Goal: Task Accomplishment & Management: Manage account settings

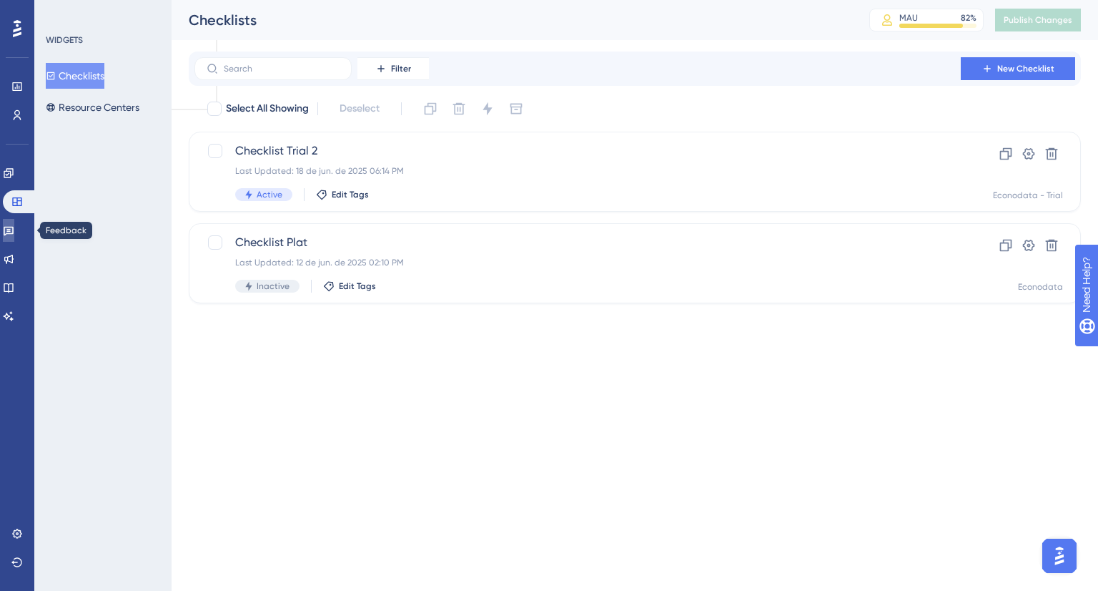
click at [11, 230] on icon at bounding box center [8, 230] width 11 height 11
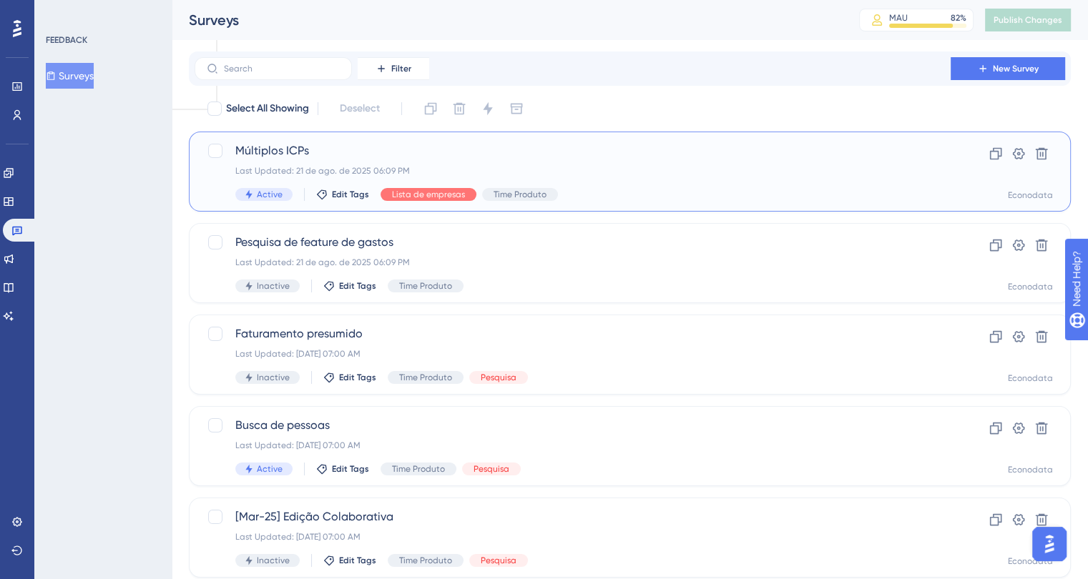
click at [621, 155] on span "Múltiplos ICPs" at bounding box center [572, 150] width 674 height 17
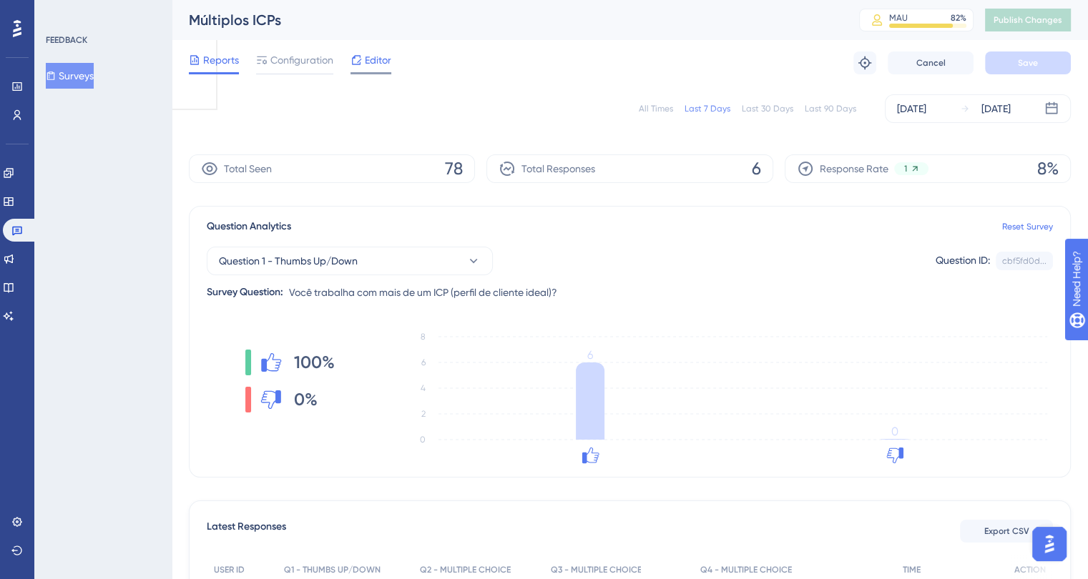
click at [365, 65] on span "Editor" at bounding box center [378, 59] width 26 height 17
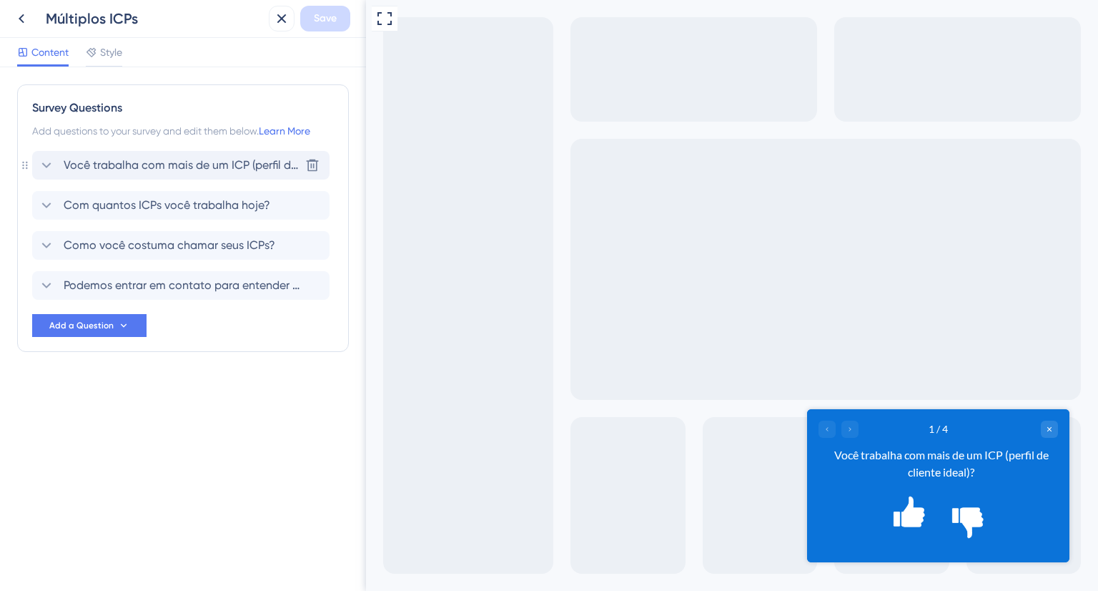
click at [44, 164] on icon at bounding box center [46, 165] width 9 height 6
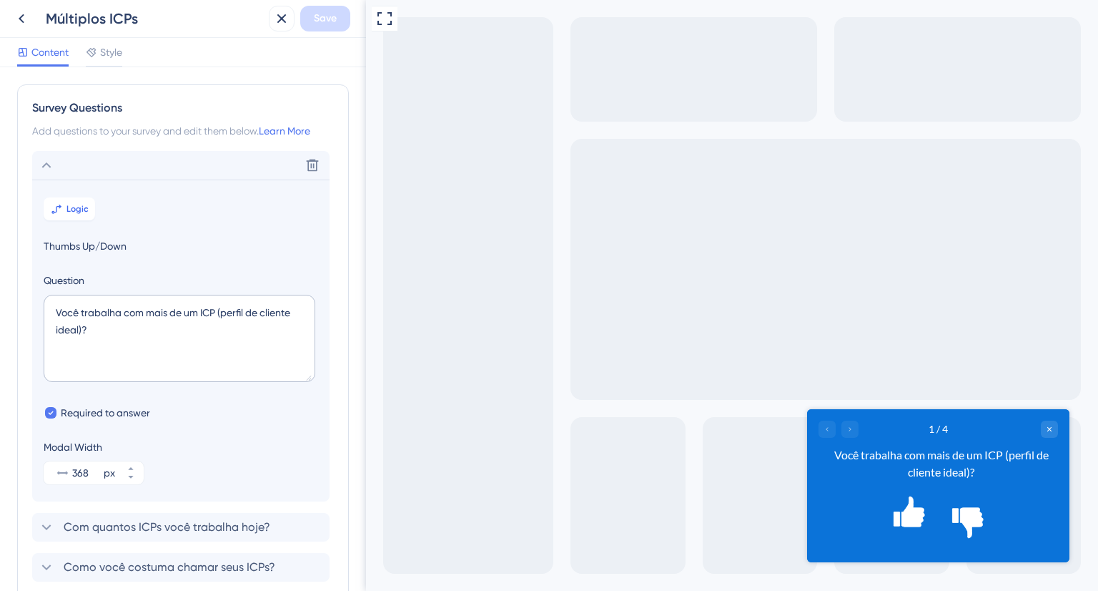
click at [44, 164] on icon at bounding box center [46, 165] width 17 height 17
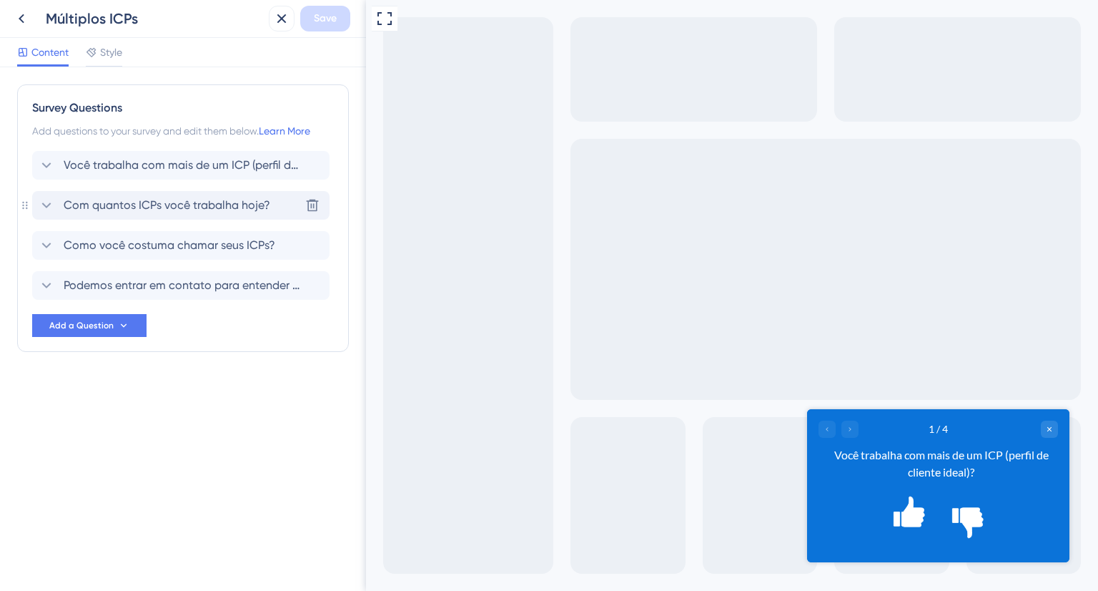
click at [43, 210] on icon at bounding box center [46, 205] width 17 height 17
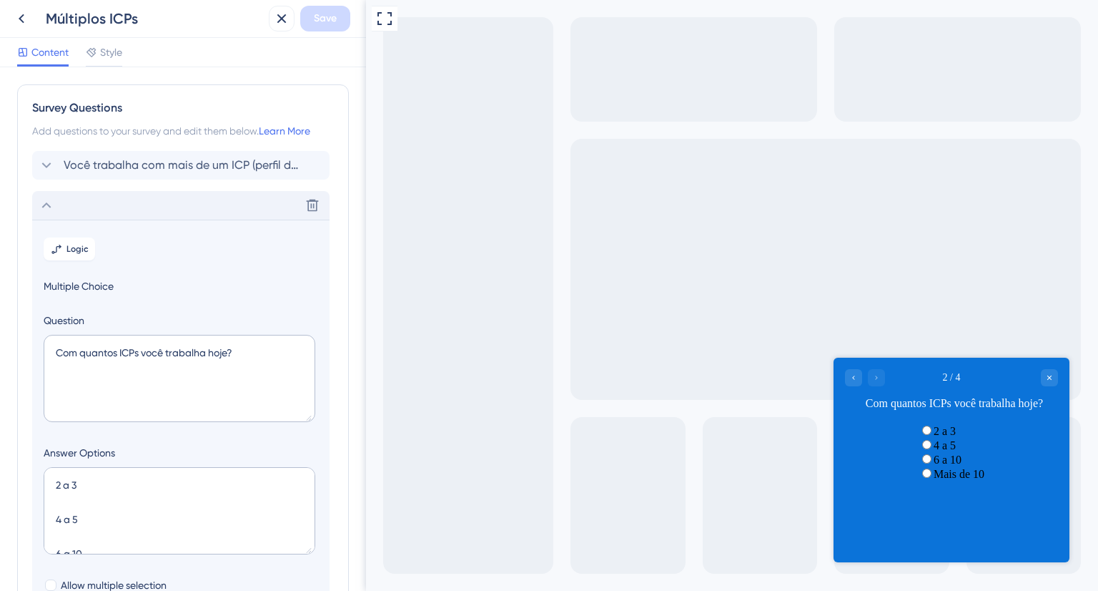
click at [49, 205] on icon at bounding box center [46, 205] width 9 height 6
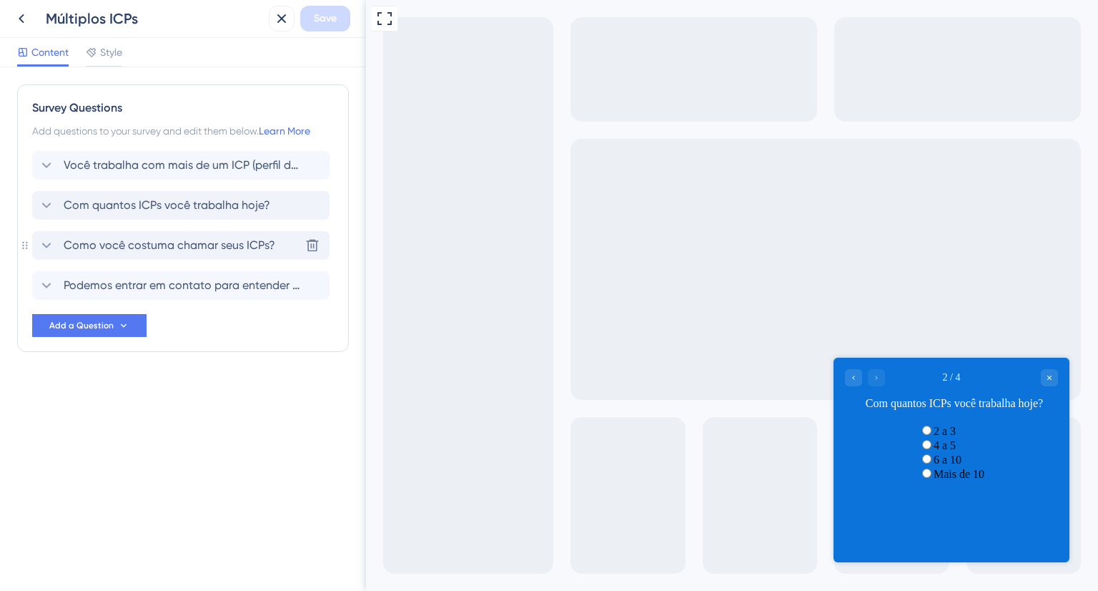
click at [40, 249] on icon at bounding box center [46, 245] width 17 height 17
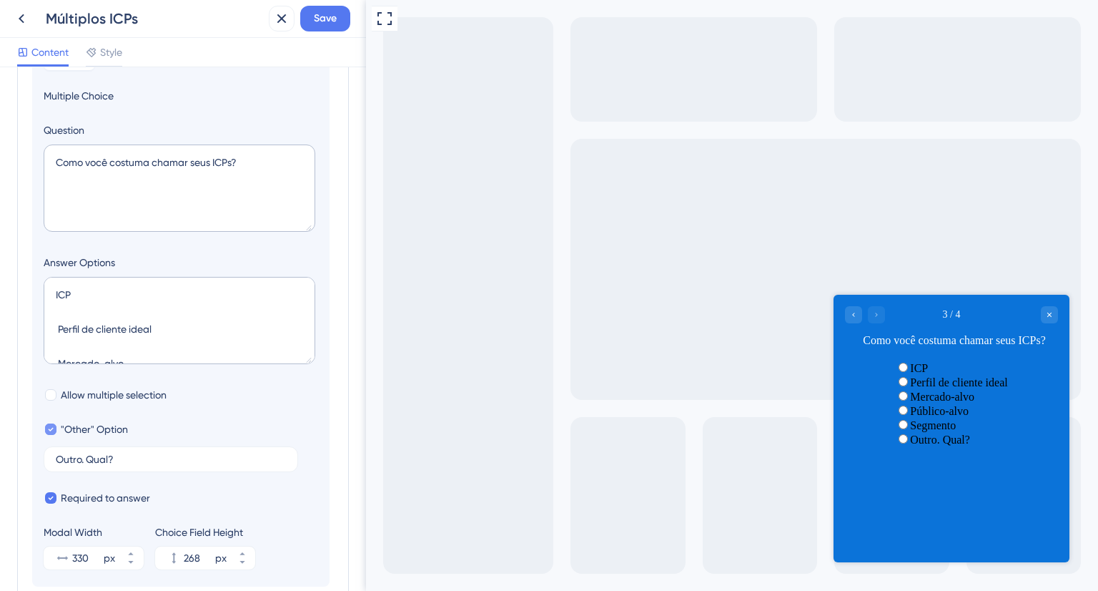
scroll to position [53, 0]
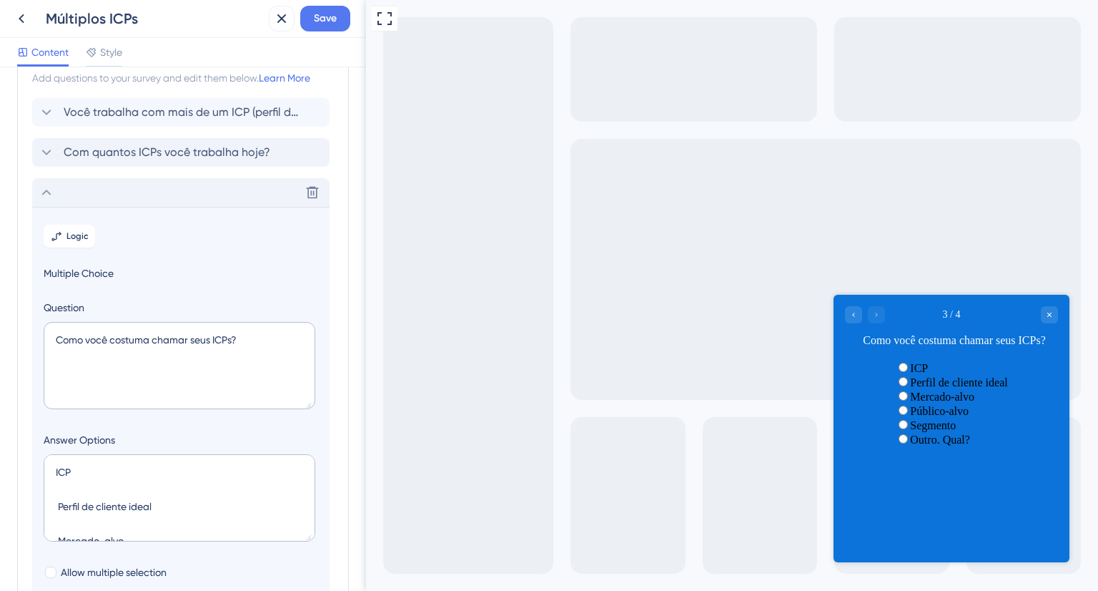
click at [44, 192] on icon at bounding box center [46, 192] width 17 height 17
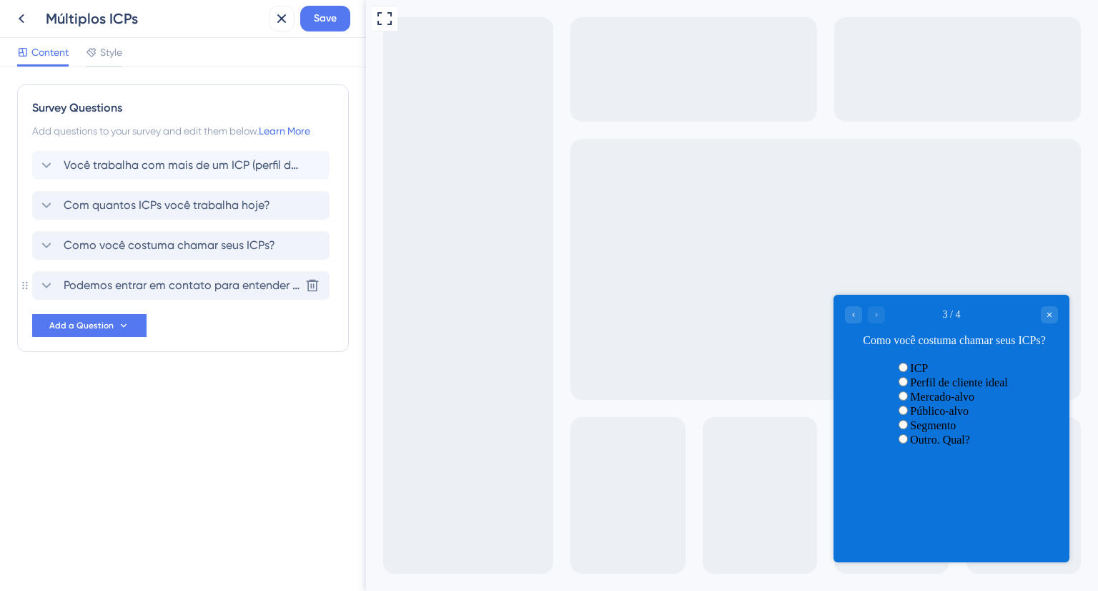
click at [46, 285] on icon at bounding box center [46, 285] width 17 height 17
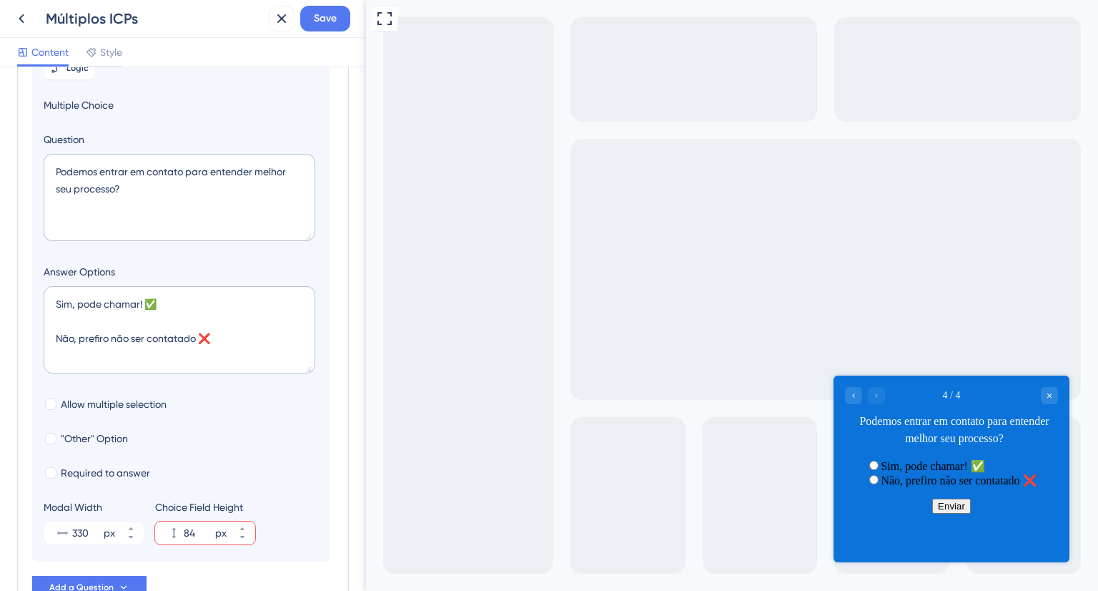
scroll to position [358, 0]
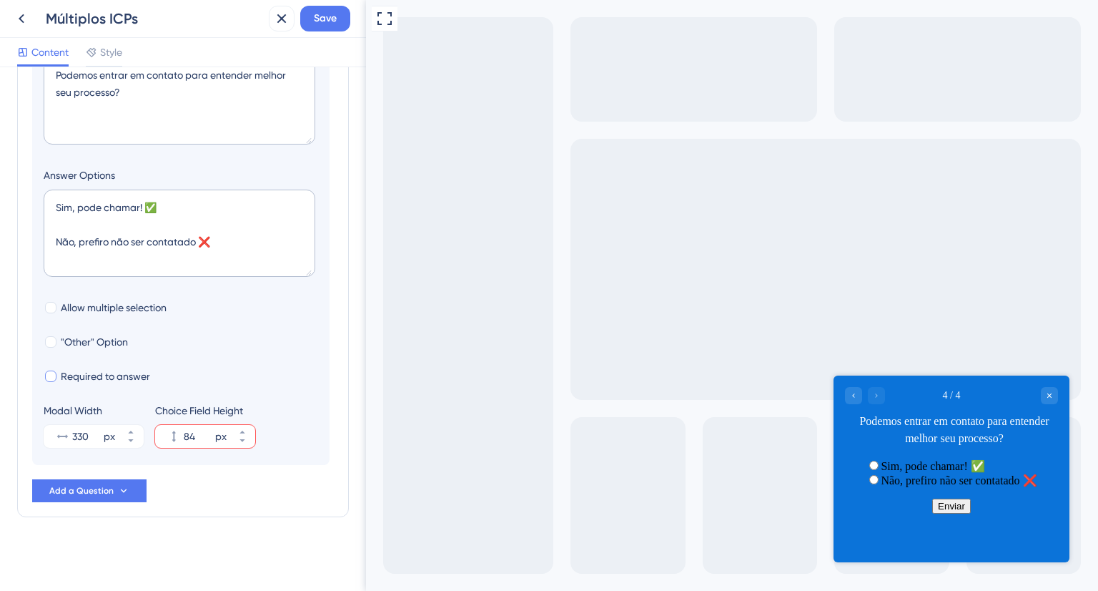
click at [54, 378] on div at bounding box center [50, 375] width 11 height 11
checkbox input "true"
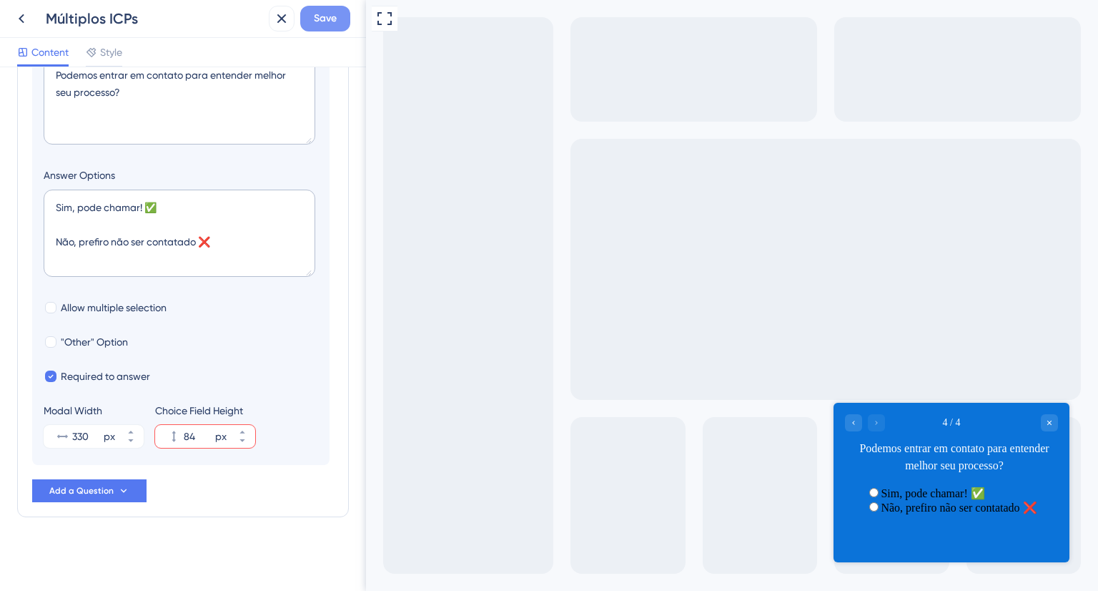
click at [331, 18] on span "Save" at bounding box center [325, 18] width 23 height 17
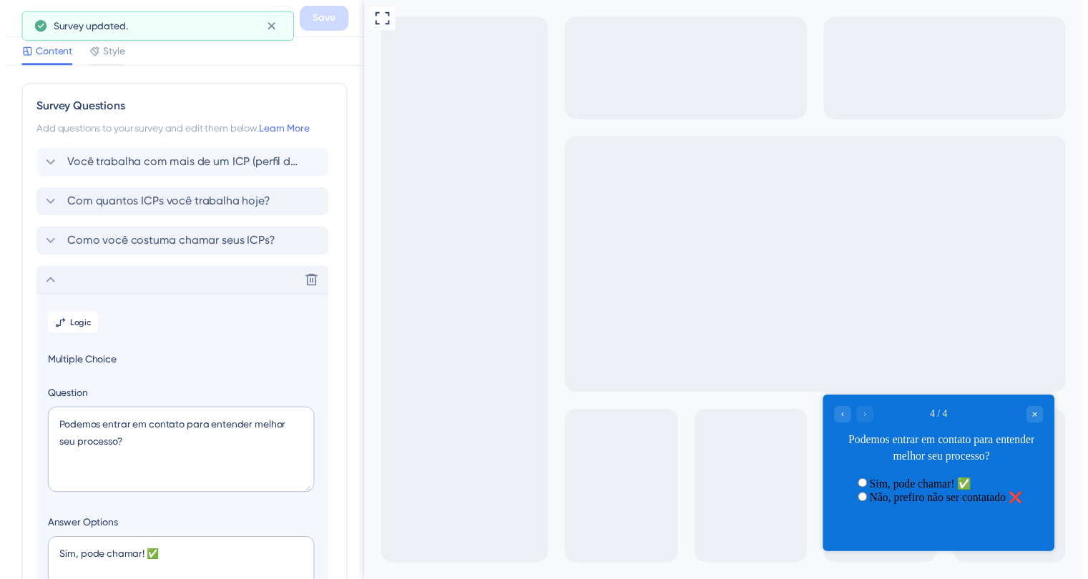
scroll to position [0, 0]
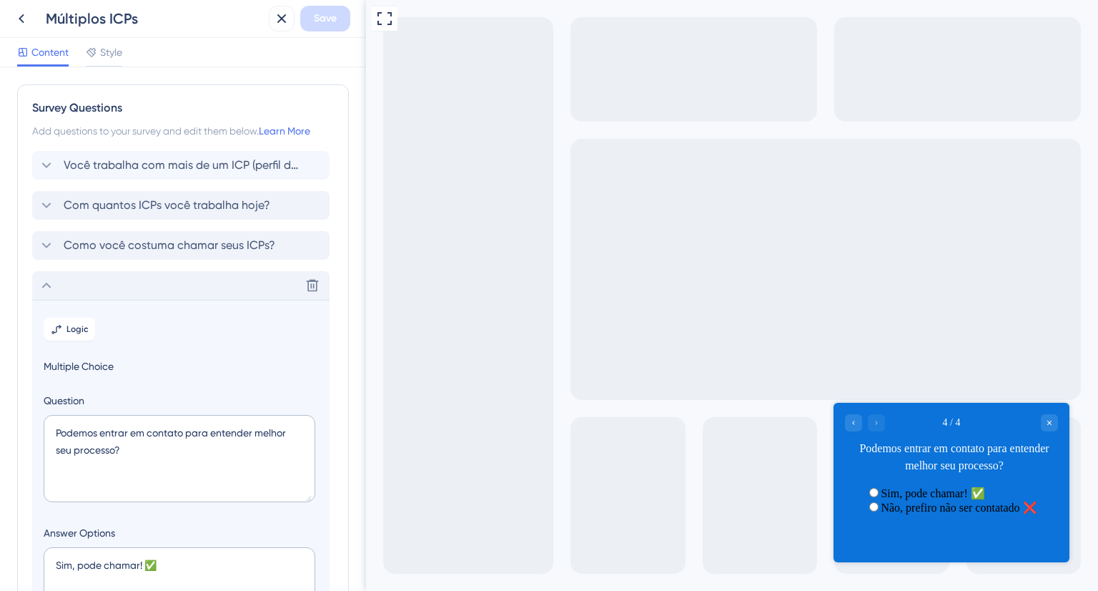
click at [272, 31] on div "Múltiplos ICPs Save" at bounding box center [183, 19] width 366 height 38
click at [23, 20] on icon at bounding box center [21, 18] width 17 height 17
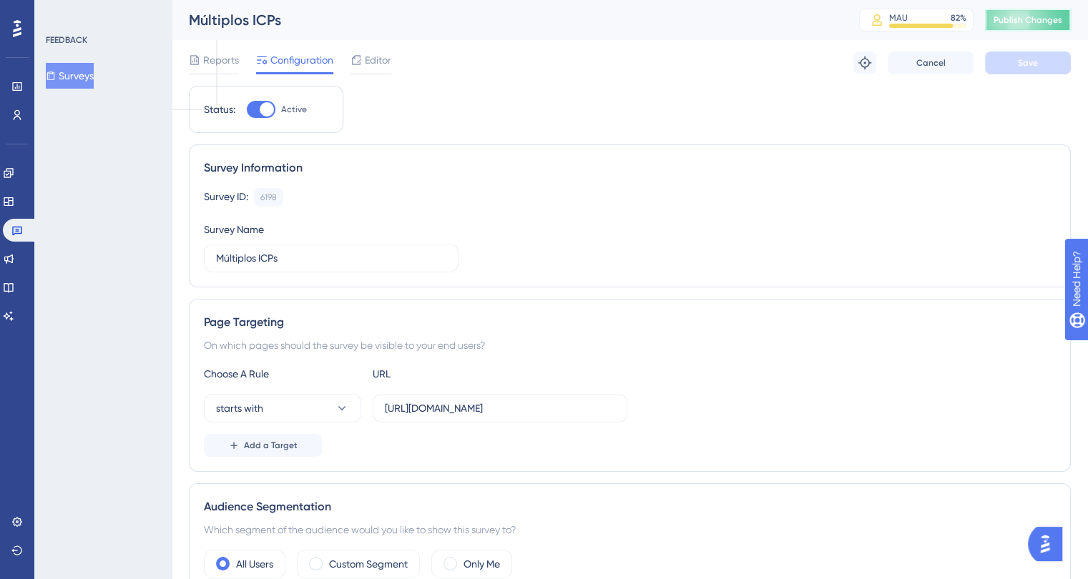
click at [1028, 23] on span "Publish Changes" at bounding box center [1027, 19] width 69 height 11
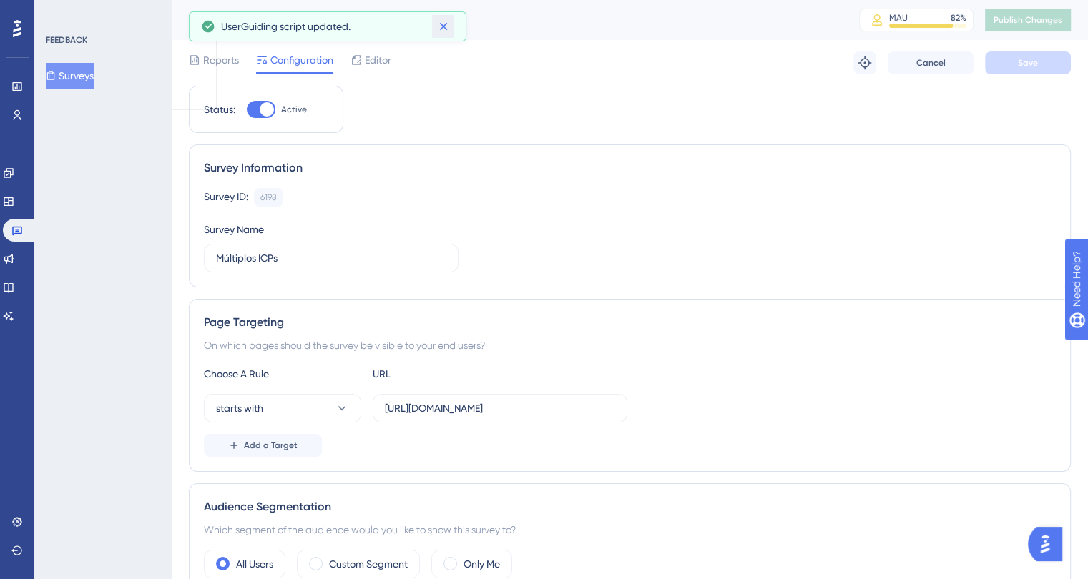
click at [447, 28] on icon at bounding box center [443, 26] width 14 height 14
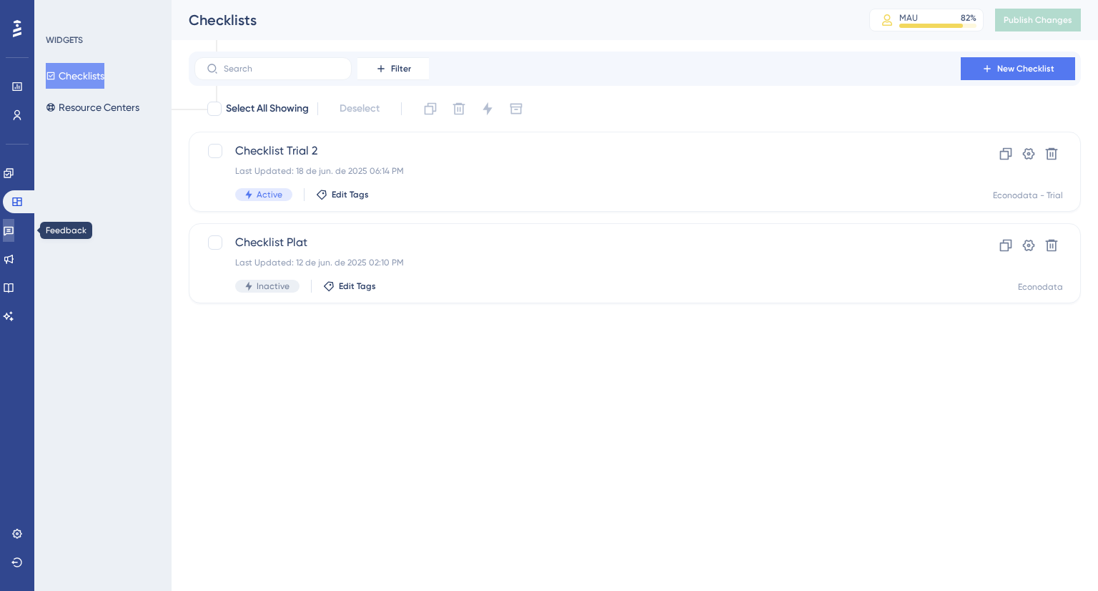
click at [14, 228] on icon at bounding box center [8, 230] width 11 height 11
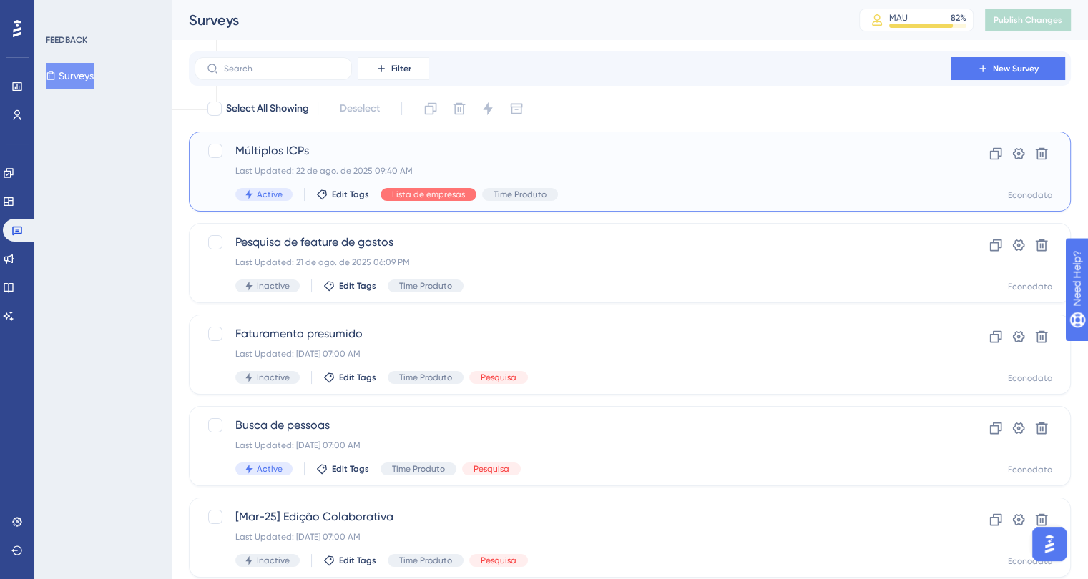
click at [672, 197] on div "Active Edit Tags Lista de empresas Time Produto" at bounding box center [572, 194] width 674 height 13
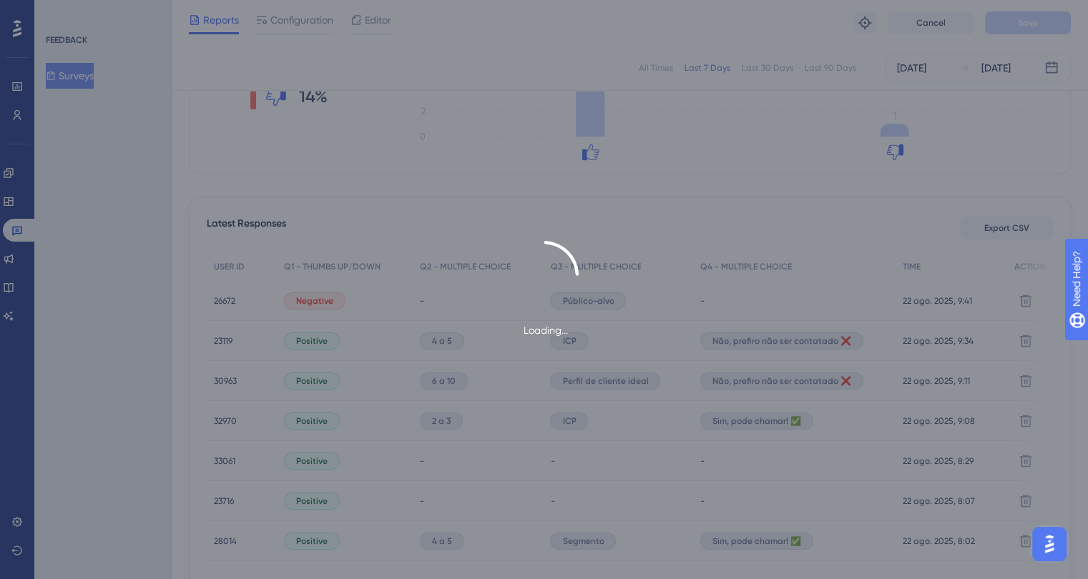
scroll to position [393, 0]
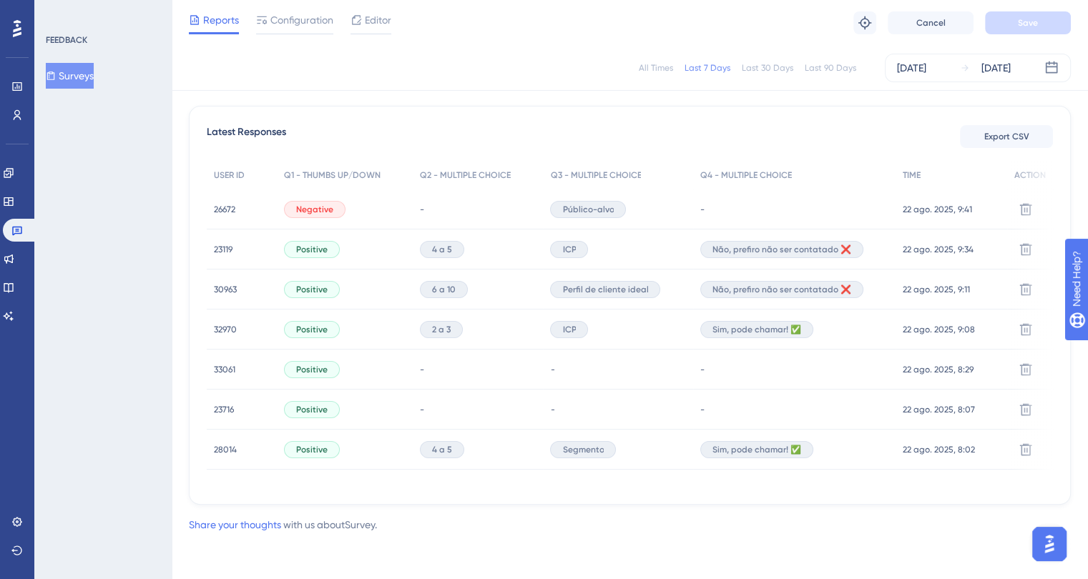
click at [586, 207] on span "Público-alvo" at bounding box center [587, 209] width 51 height 11
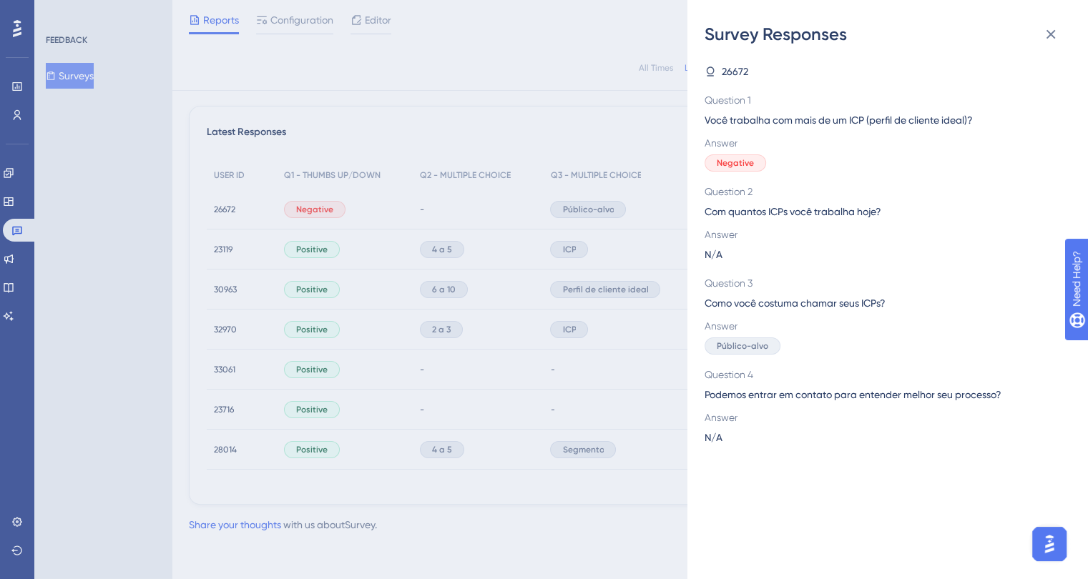
click at [738, 69] on span "26672" at bounding box center [734, 71] width 26 height 17
click at [709, 74] on icon at bounding box center [709, 71] width 11 height 11
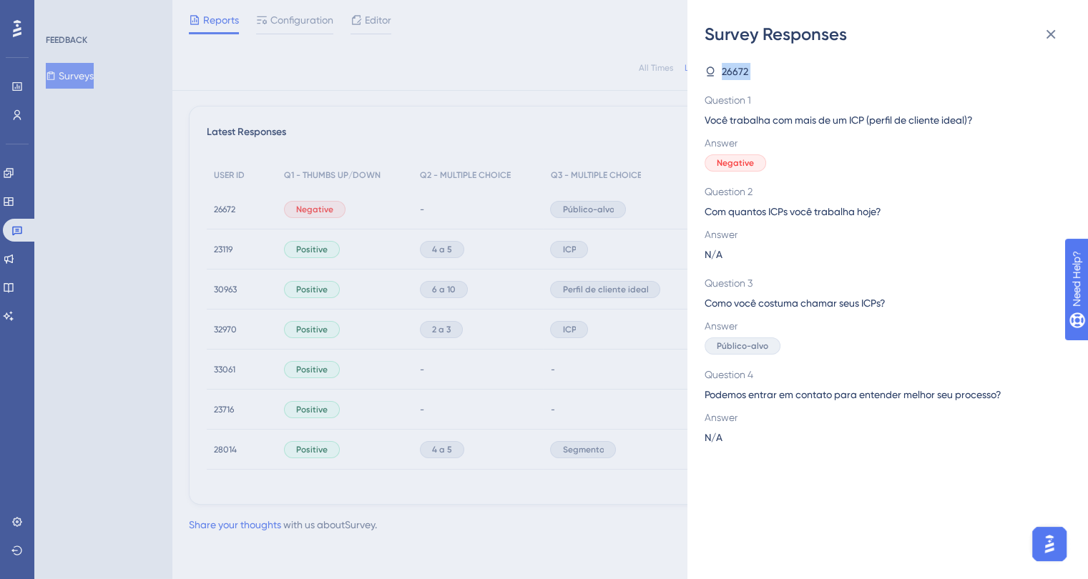
click at [709, 74] on icon at bounding box center [709, 71] width 11 height 11
copy span "26672"
click at [744, 450] on div "26672 Question 1 Você trabalha com mais de um ICP (perfil de cliente ideal)? An…" at bounding box center [893, 312] width 378 height 533
click at [1046, 29] on icon at bounding box center [1050, 34] width 17 height 17
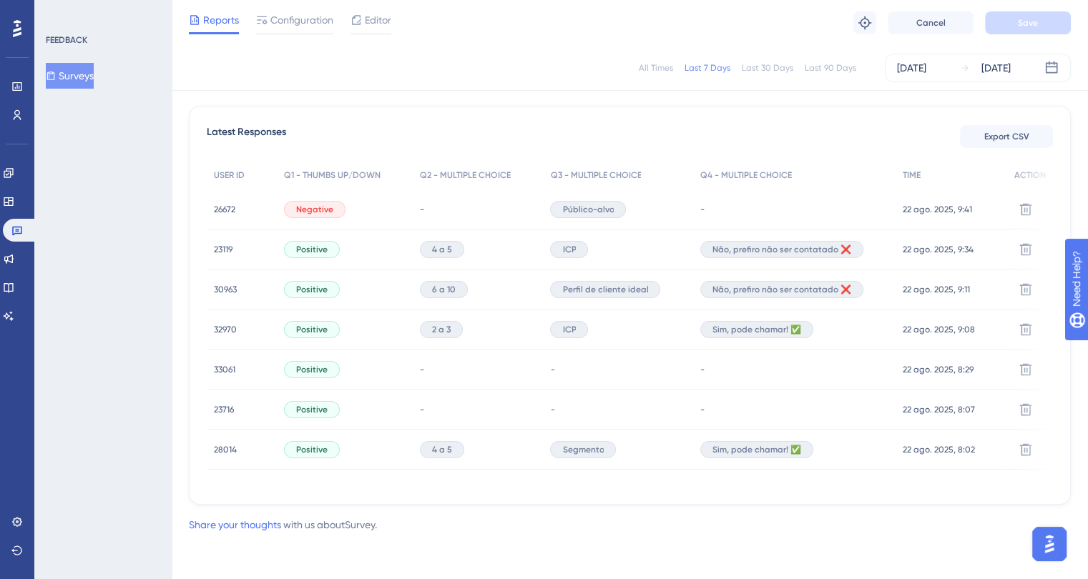
click at [224, 204] on span "26672" at bounding box center [224, 209] width 21 height 11
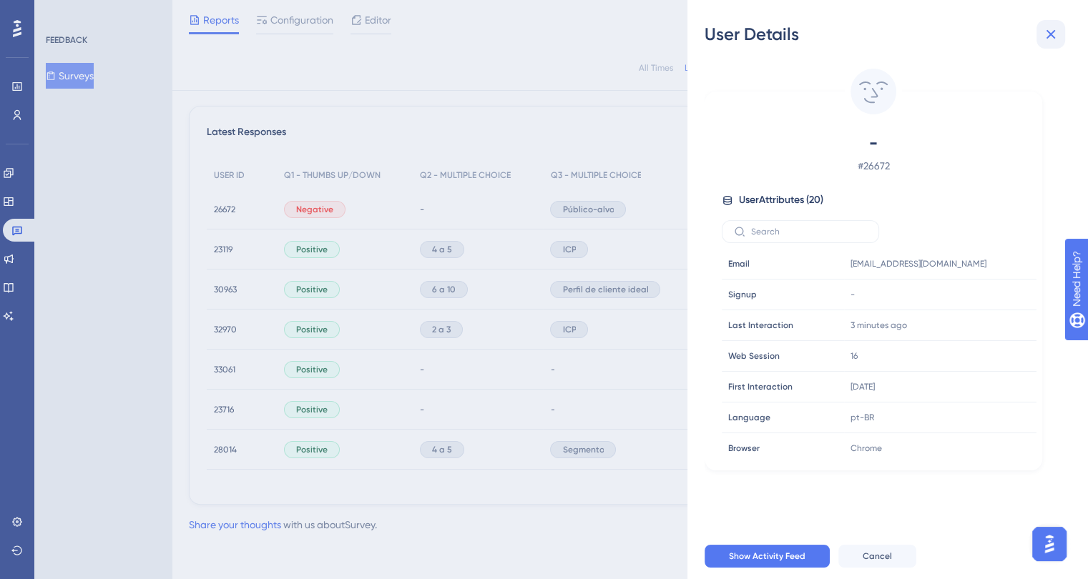
click at [1044, 41] on icon at bounding box center [1050, 34] width 17 height 17
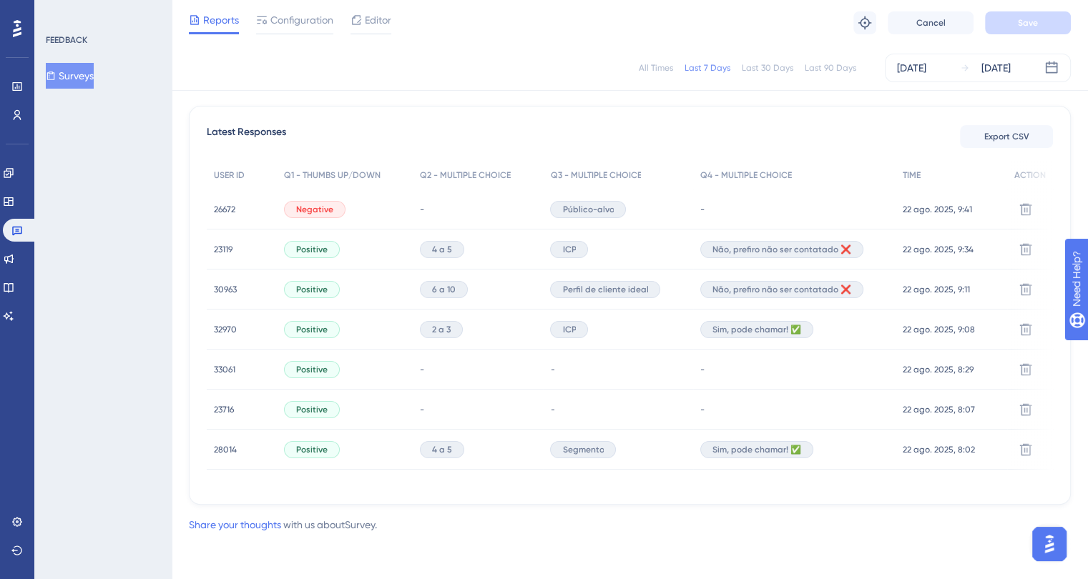
click at [226, 244] on span "23119" at bounding box center [223, 249] width 19 height 11
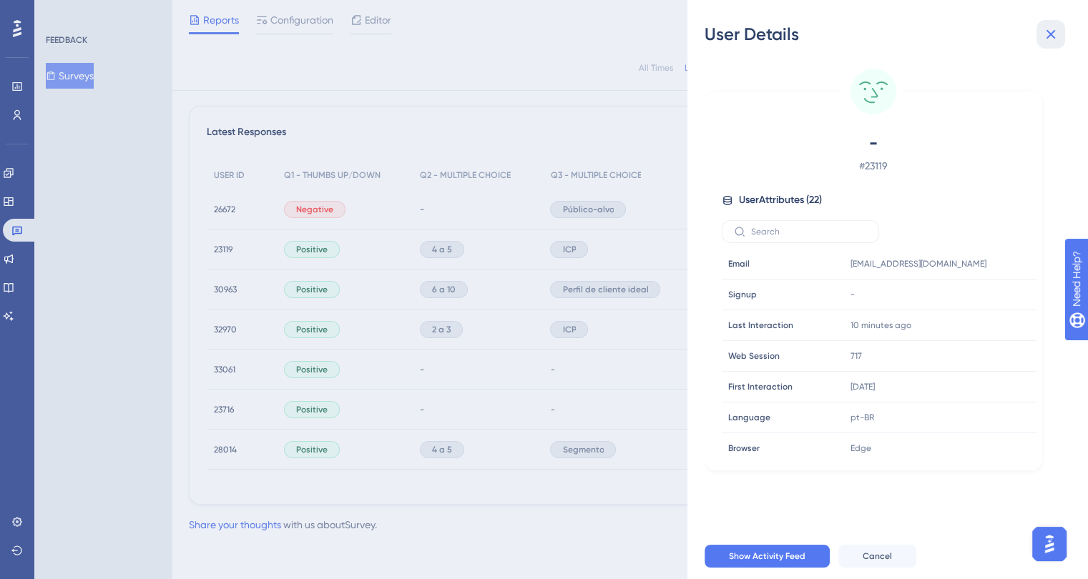
drag, startPoint x: 1055, startPoint y: 34, endPoint x: 1037, endPoint y: 41, distance: 20.2
click at [1055, 33] on icon at bounding box center [1050, 34] width 17 height 17
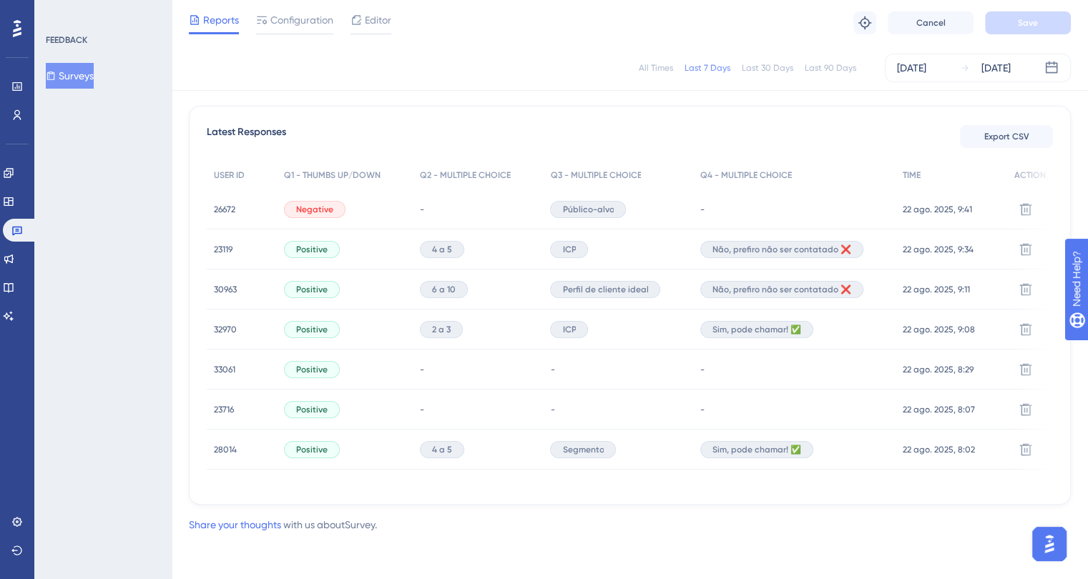
click at [222, 204] on span "26672" at bounding box center [224, 209] width 21 height 11
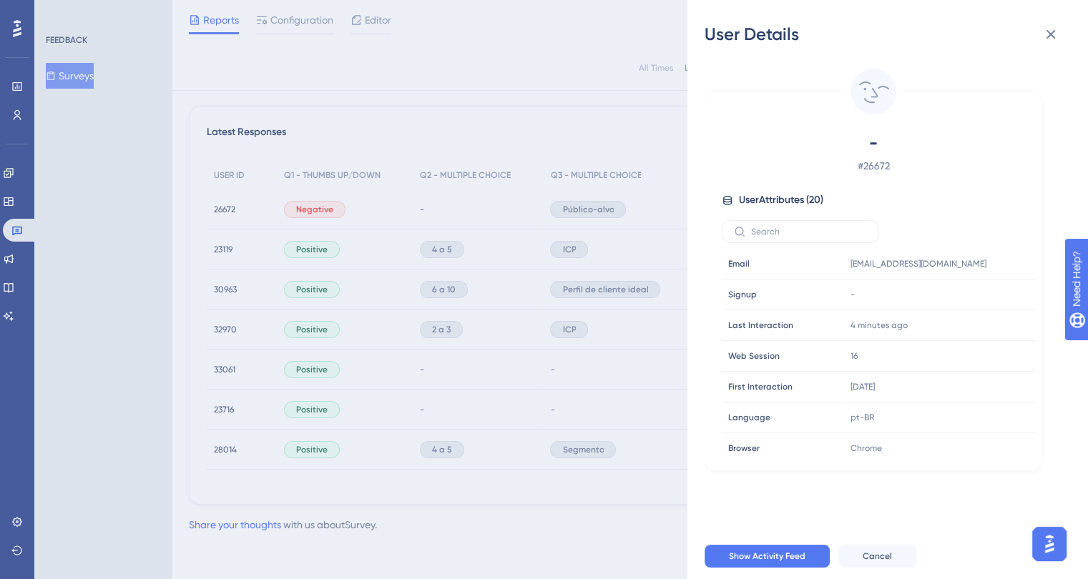
scroll to position [215, 0]
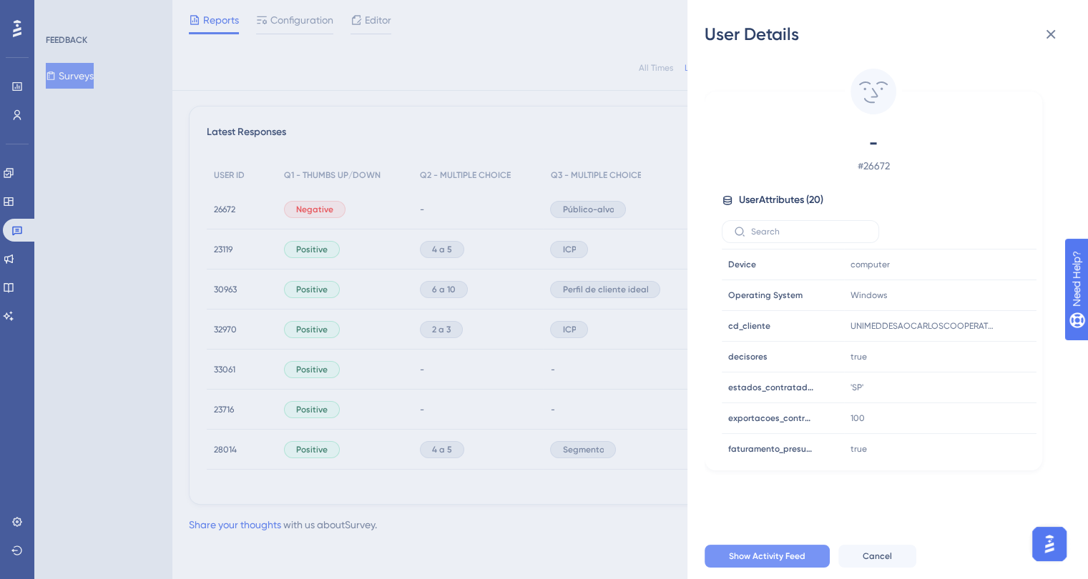
click at [736, 562] on span "Show Activity Feed" at bounding box center [767, 556] width 77 height 11
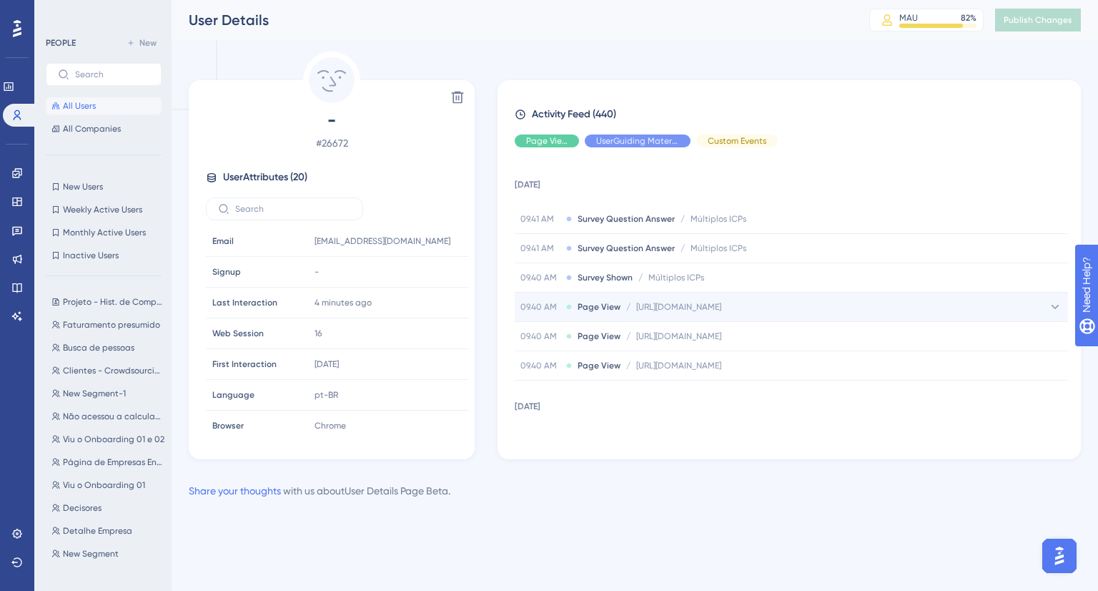
click at [632, 310] on div "09.40 AM Page View / https://plat.econodata.com.br/#/prospeccao/busca-empresa?i…" at bounding box center [621, 306] width 201 height 11
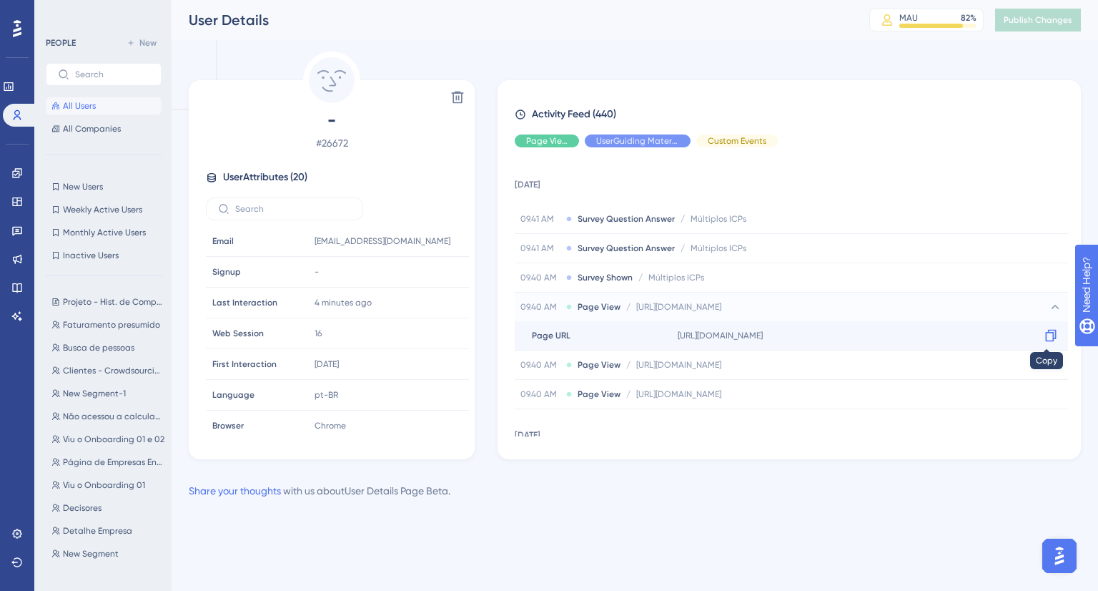
click at [1048, 335] on icon at bounding box center [1051, 336] width 11 height 12
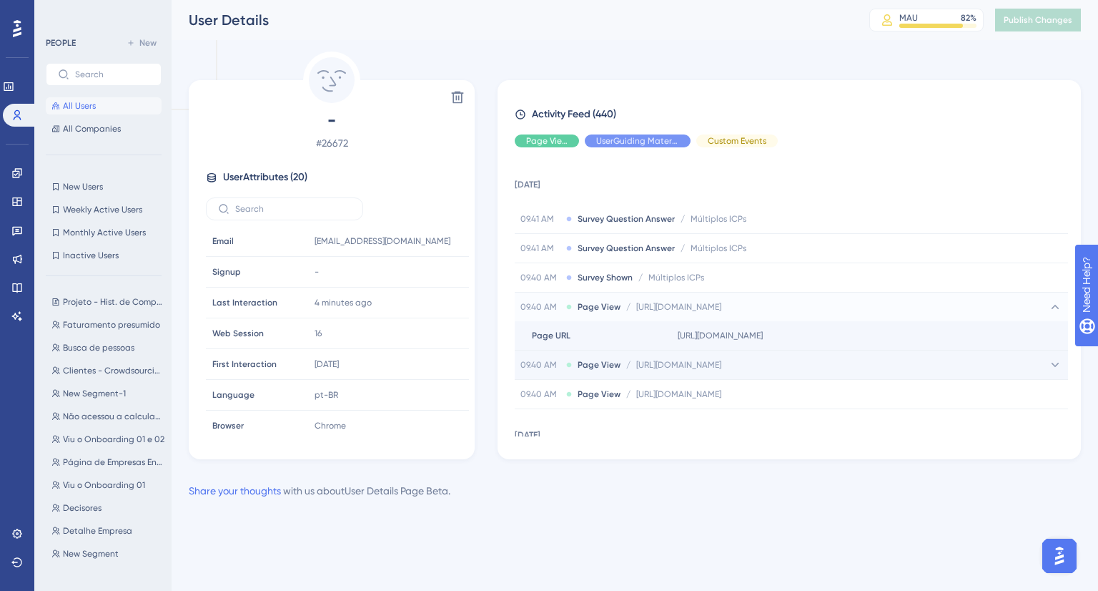
click at [1035, 370] on div "09.40 AM Page View / https://plat.econodata.com.br/?_gl=1*xvzcix*_gcl_au*MTM4MD…" at bounding box center [791, 364] width 553 height 29
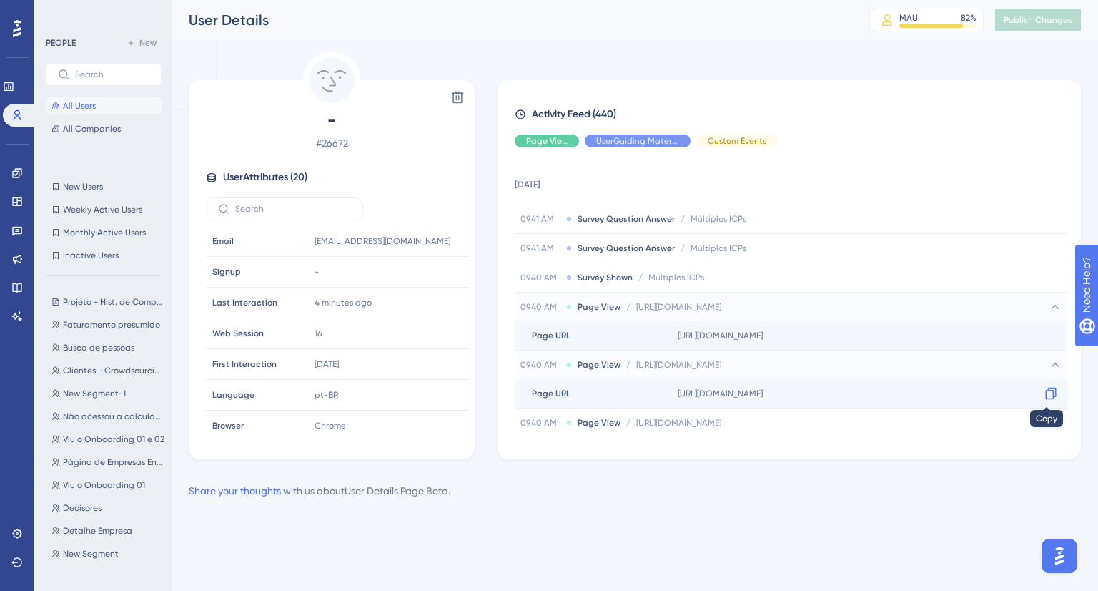
click at [1046, 390] on icon at bounding box center [1051, 394] width 11 height 12
